Goal: Task Accomplishment & Management: Complete application form

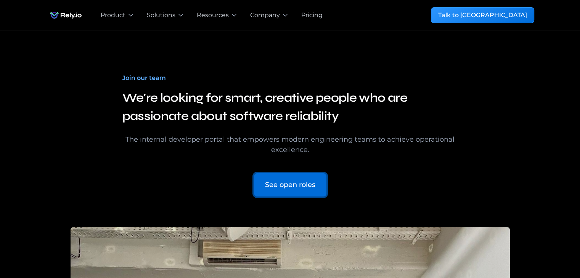
click at [299, 188] on div "See open roles" at bounding box center [290, 185] width 50 height 10
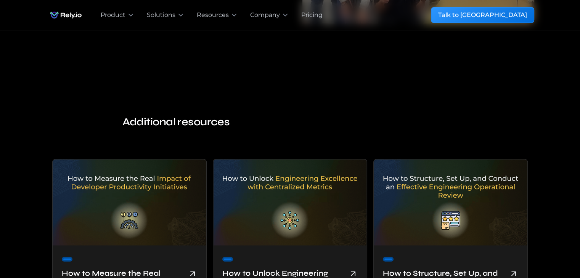
scroll to position [1444, 0]
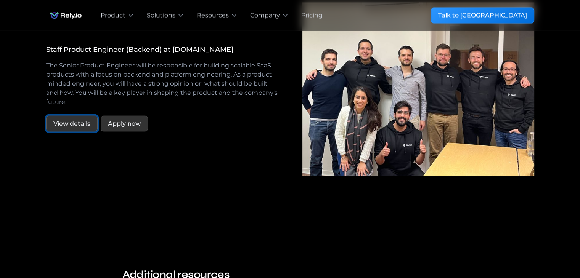
click at [77, 119] on link "View details" at bounding box center [71, 124] width 51 height 16
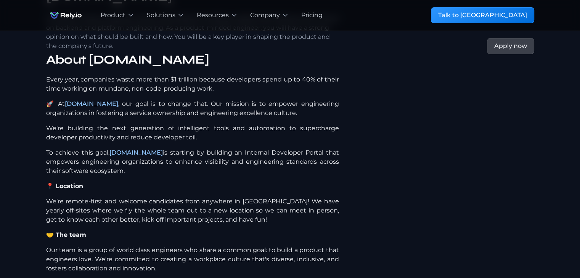
scroll to position [153, 0]
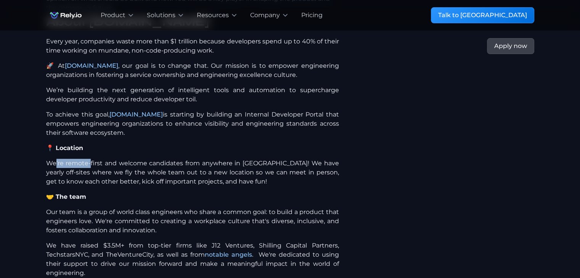
drag, startPoint x: 63, startPoint y: 140, endPoint x: 91, endPoint y: 141, distance: 28.2
click at [91, 159] on p "We’re remote-first and welcome candidates from anywhere in [GEOGRAPHIC_DATA]! W…" at bounding box center [192, 172] width 293 height 27
click at [127, 144] on p "📍 Location" at bounding box center [192, 148] width 293 height 9
drag, startPoint x: 139, startPoint y: 140, endPoint x: 216, endPoint y: 138, distance: 77.4
click at [213, 159] on p "We’re remote-first and welcome candidates from anywhere in [GEOGRAPHIC_DATA]! W…" at bounding box center [192, 172] width 293 height 27
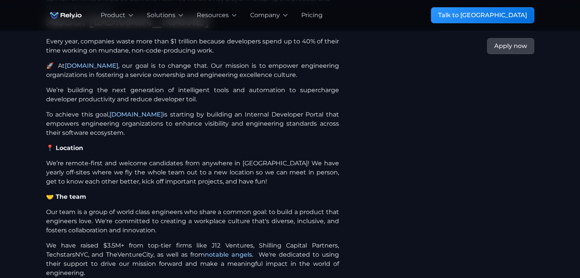
click at [236, 144] on p "📍 Location" at bounding box center [192, 148] width 293 height 9
drag, startPoint x: 238, startPoint y: 136, endPoint x: 327, endPoint y: 135, distance: 89.6
click at [326, 135] on div "Every year, companies waste more than $1 trillion because developers spend up t…" at bounding box center [192, 237] width 293 height 401
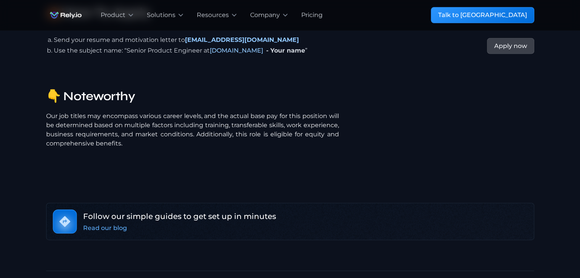
scroll to position [1945, 0]
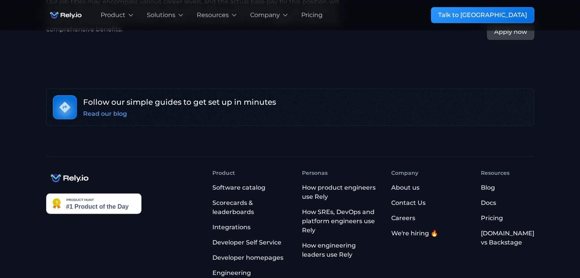
click at [429, 229] on div "We're hiring 🔥" at bounding box center [414, 233] width 47 height 9
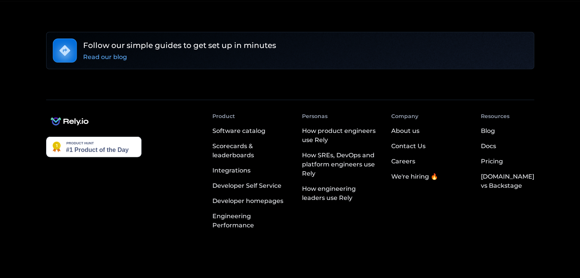
scroll to position [2063, 0]
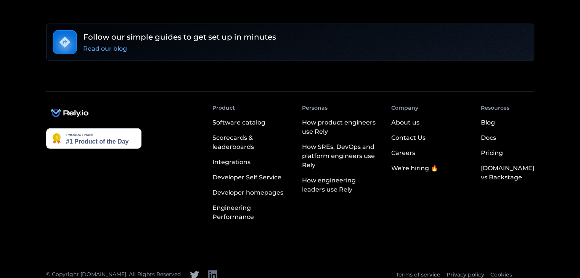
click at [208, 271] on icon at bounding box center [212, 275] width 9 height 9
